Goal: Check status: Check status

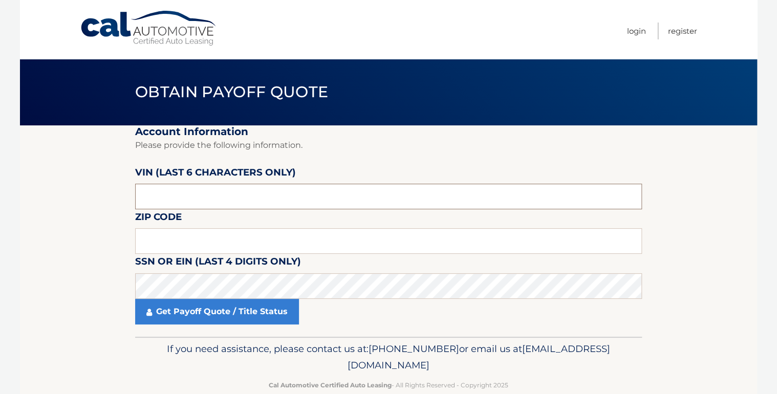
click at [252, 191] on input "text" at bounding box center [388, 197] width 506 height 26
type input "172153"
click at [252, 237] on input "text" at bounding box center [388, 241] width 506 height 26
type input "10533"
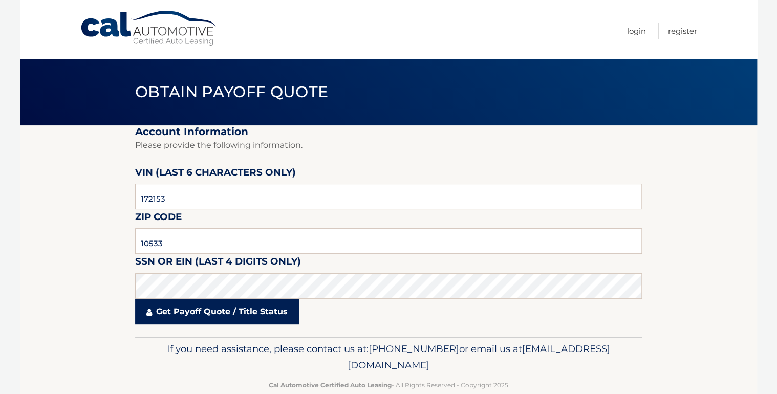
click at [171, 315] on link "Get Payoff Quote / Title Status" at bounding box center [217, 312] width 164 height 26
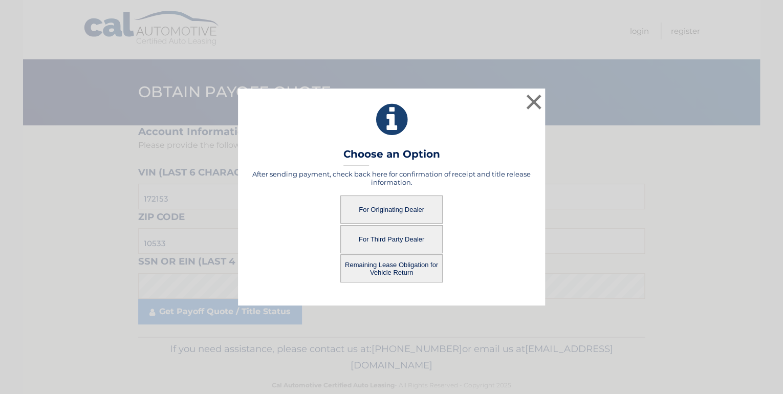
click at [394, 209] on button "For Originating Dealer" at bounding box center [391, 209] width 102 height 28
